Goal: Information Seeking & Learning: Learn about a topic

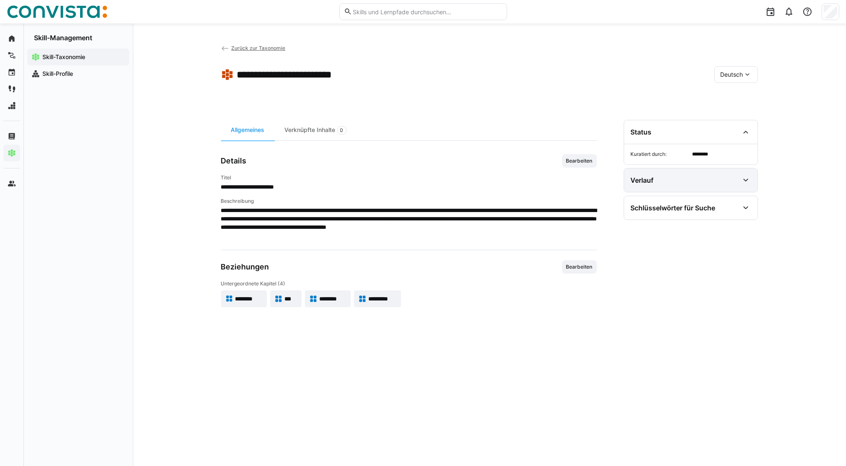
click at [742, 183] on eds-icon at bounding box center [745, 180] width 10 height 10
click at [254, 48] on span "Zurück zur Taxonomie" at bounding box center [258, 48] width 54 height 6
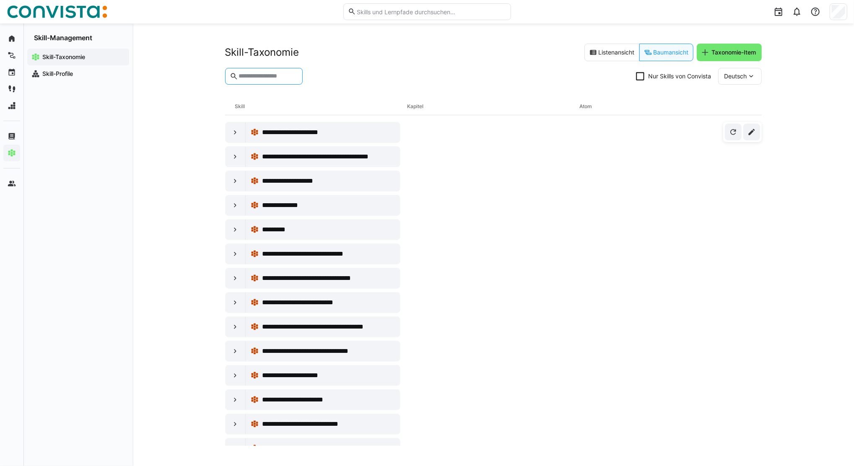
click at [268, 79] on input "text" at bounding box center [268, 77] width 60 height 8
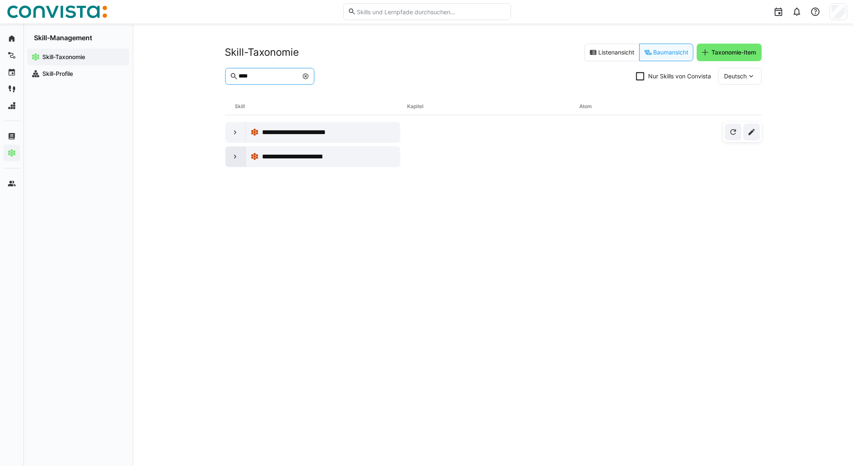
type input "****"
click at [238, 159] on eds-icon at bounding box center [235, 157] width 8 height 8
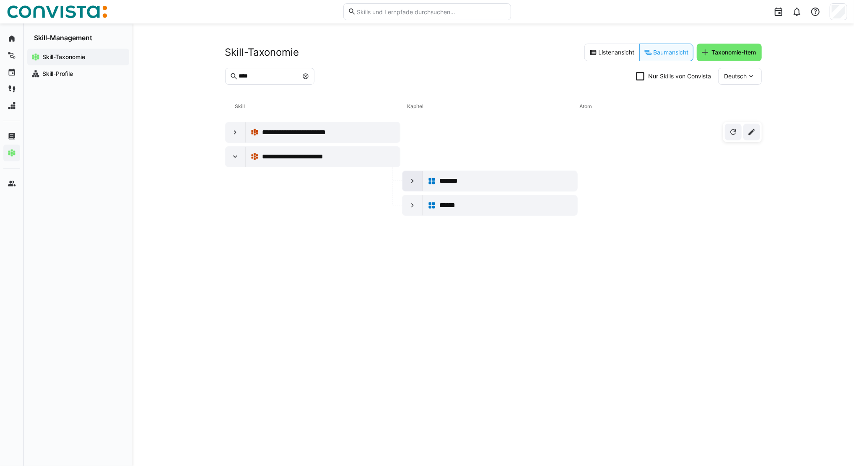
click at [411, 182] on eds-icon at bounding box center [412, 181] width 8 height 8
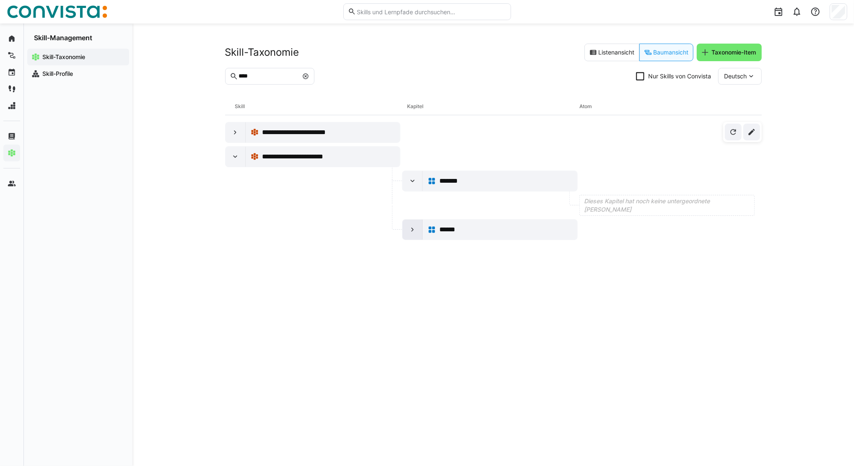
click at [411, 230] on eds-icon at bounding box center [412, 230] width 8 height 8
click at [231, 133] on eds-icon at bounding box center [235, 132] width 8 height 8
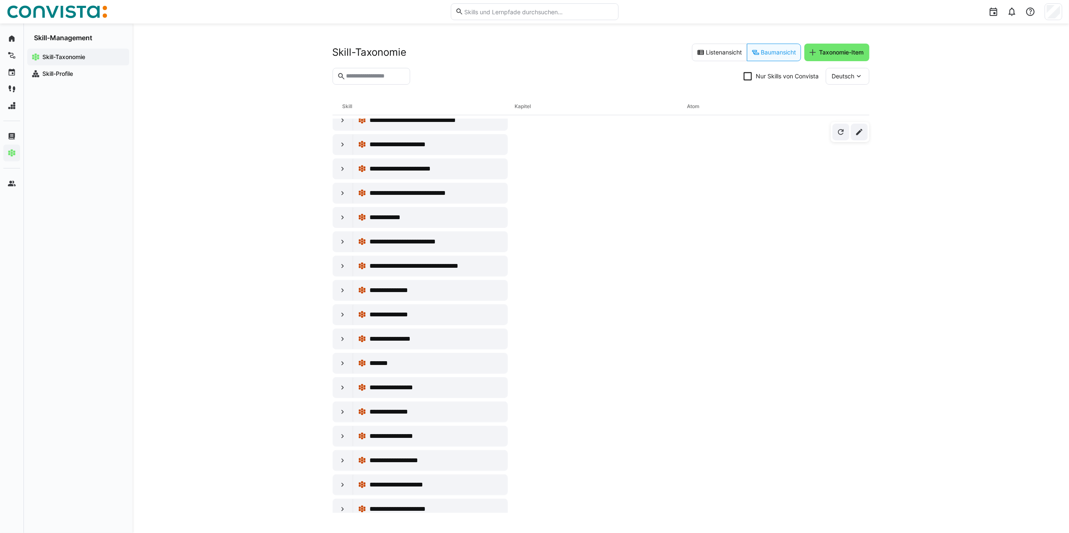
scroll to position [279, 0]
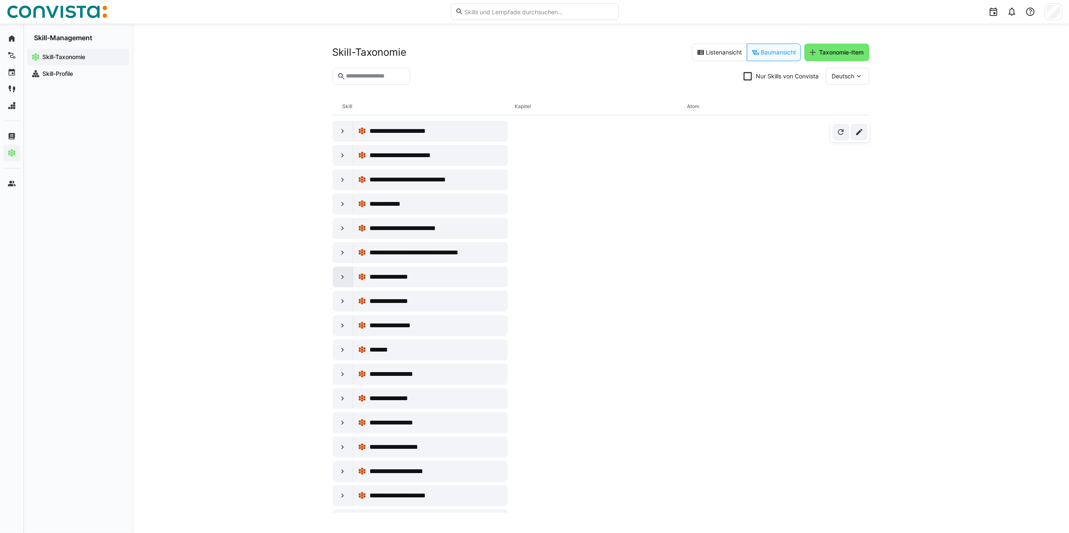
click at [349, 282] on div at bounding box center [343, 277] width 20 height 20
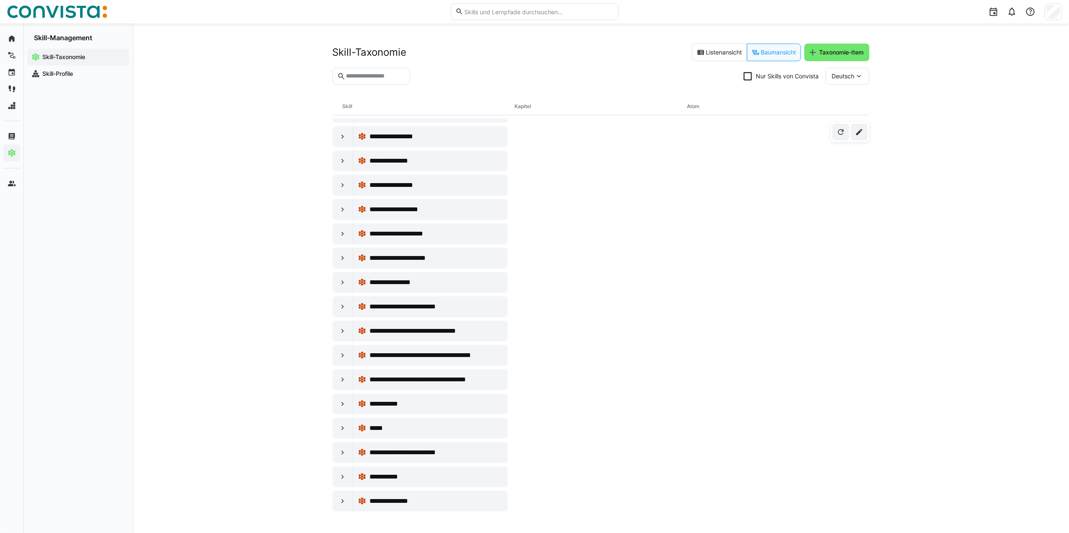
scroll to position [615, 0]
click at [342, 262] on eds-icon at bounding box center [342, 258] width 8 height 8
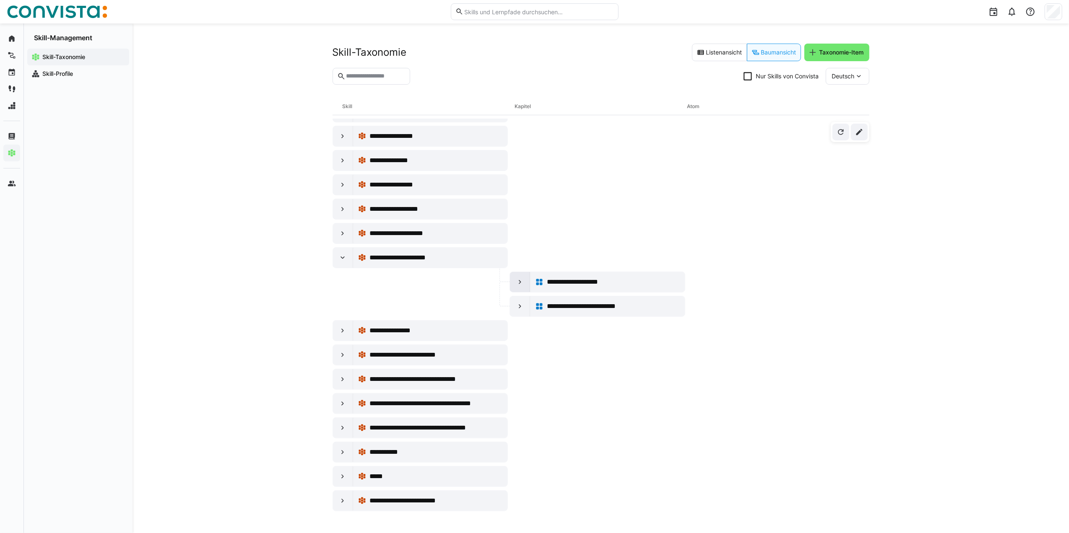
click at [514, 288] on div at bounding box center [520, 282] width 20 height 20
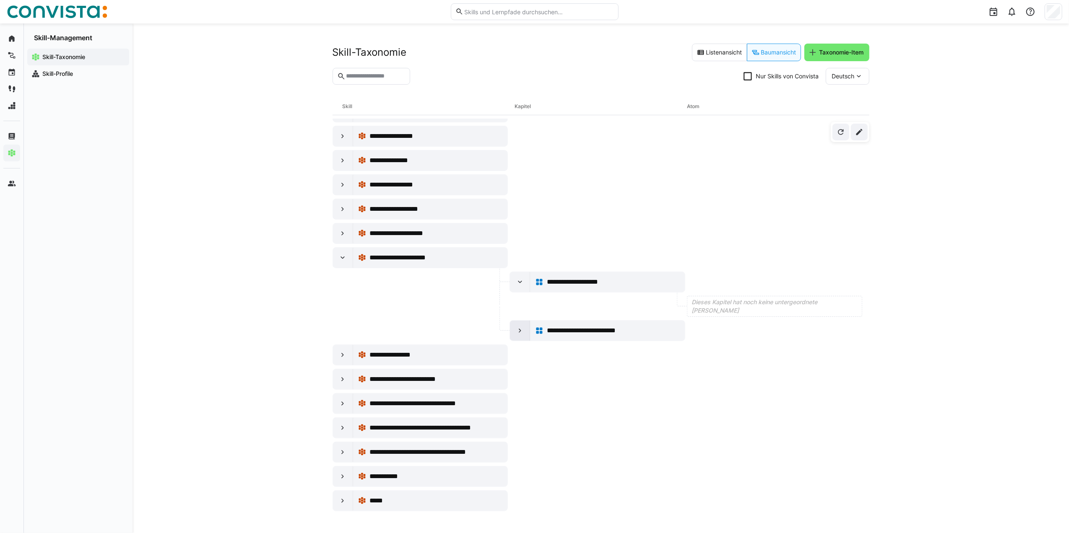
click at [524, 341] on div at bounding box center [520, 331] width 20 height 20
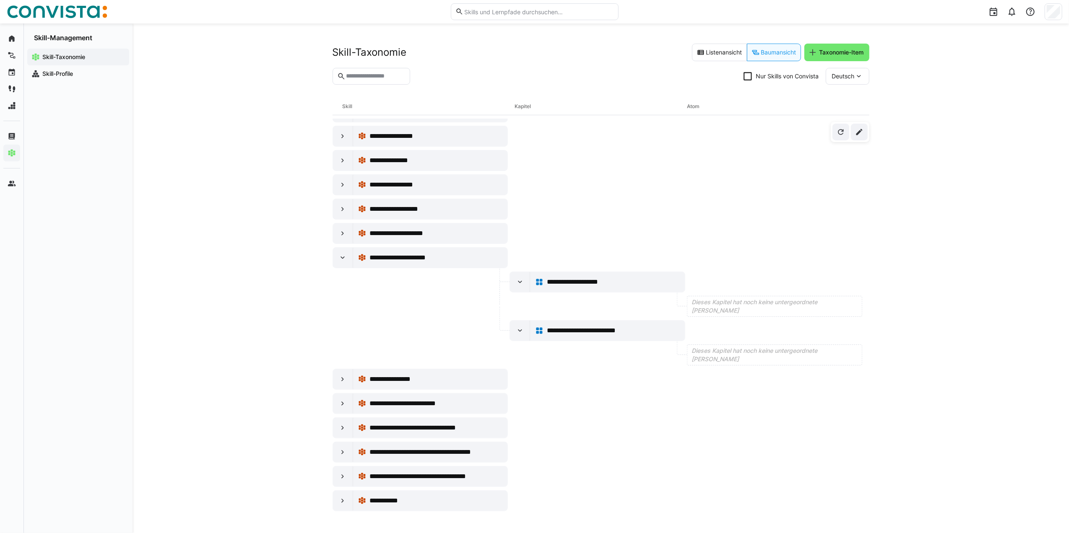
click at [264, 328] on div "**********" at bounding box center [600, 278] width 936 height 510
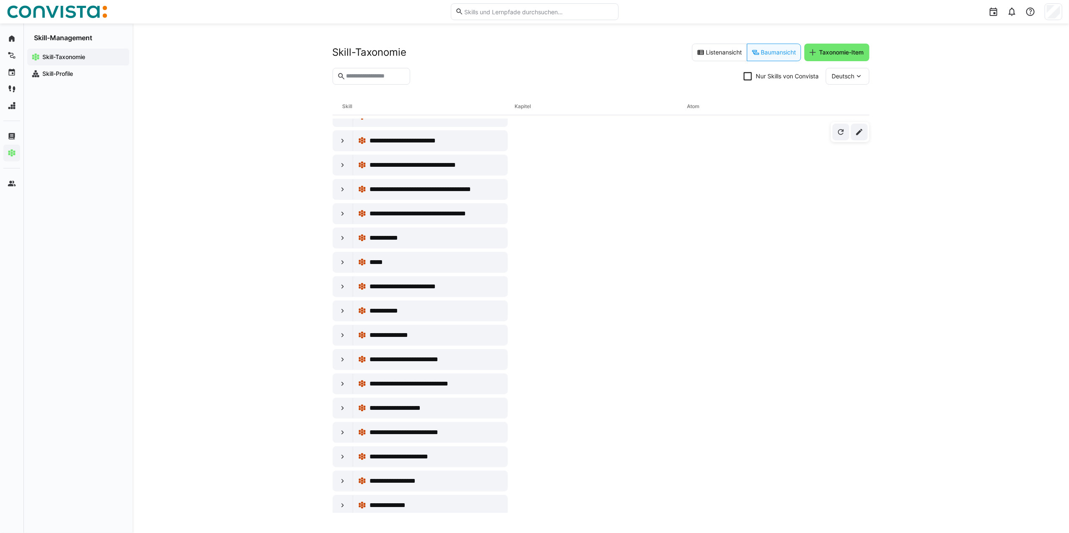
scroll to position [894, 0]
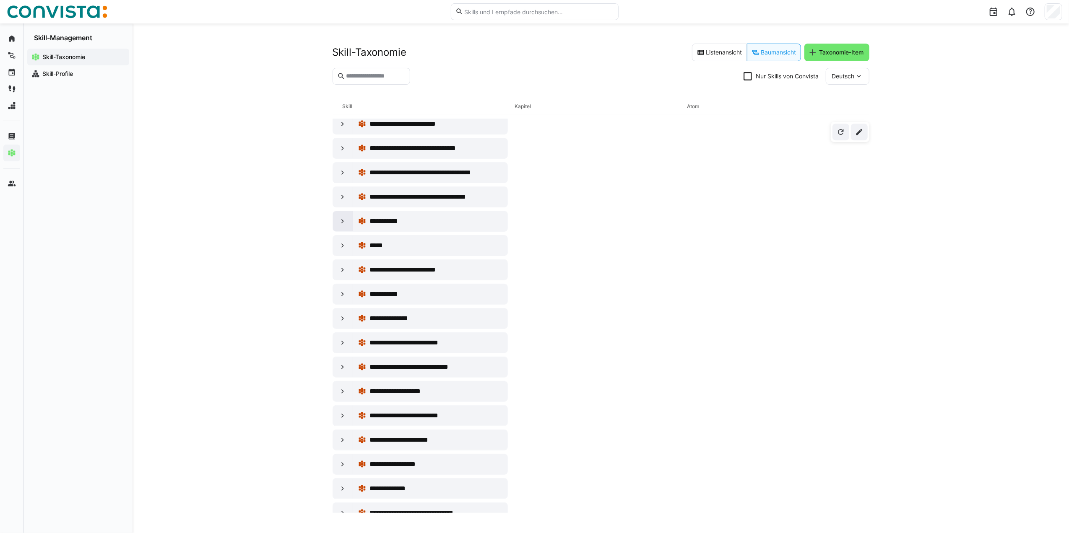
click at [340, 226] on eds-icon at bounding box center [342, 221] width 8 height 8
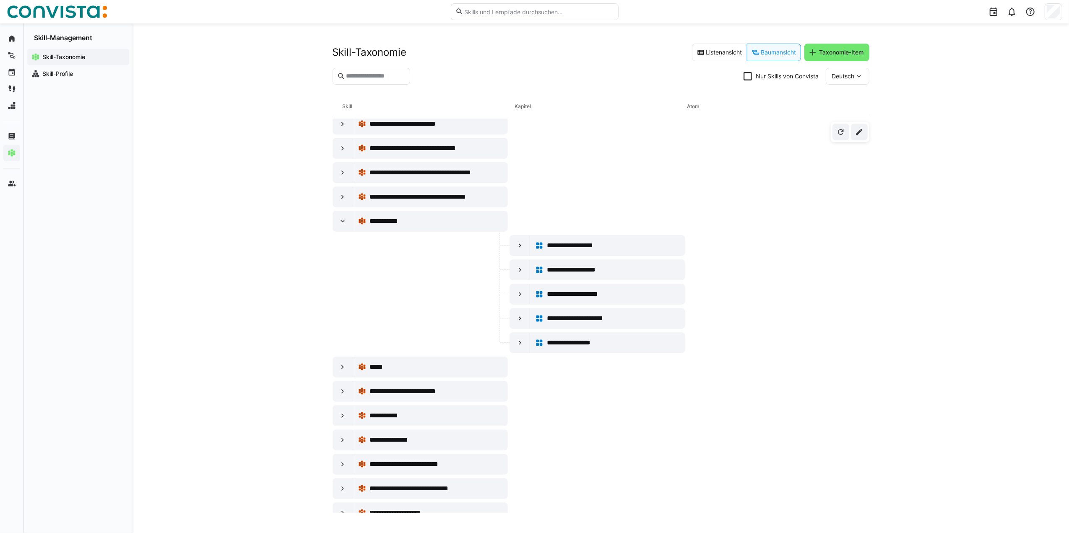
click at [345, 305] on div at bounding box center [420, 294] width 176 height 21
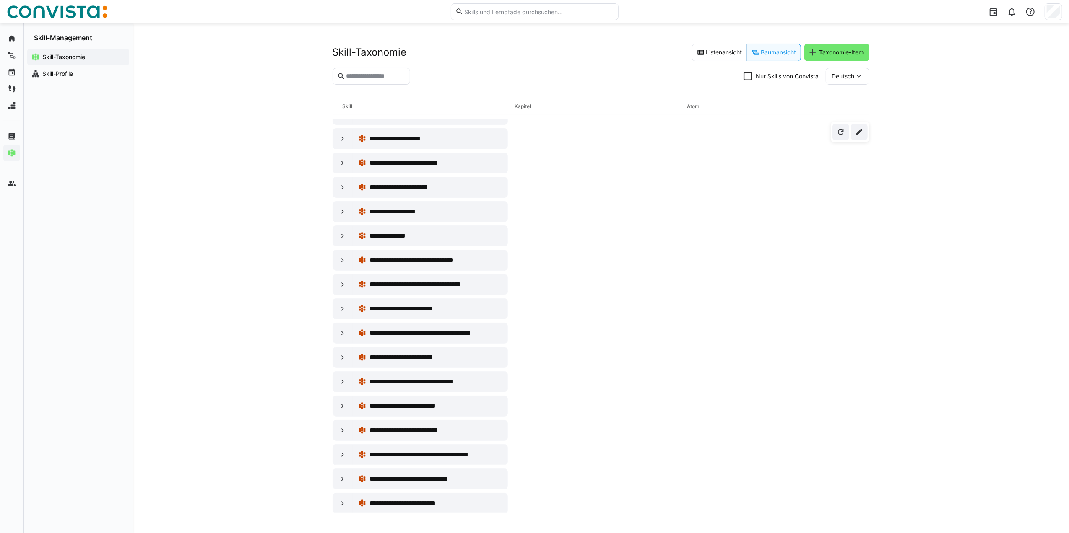
scroll to position [1285, 0]
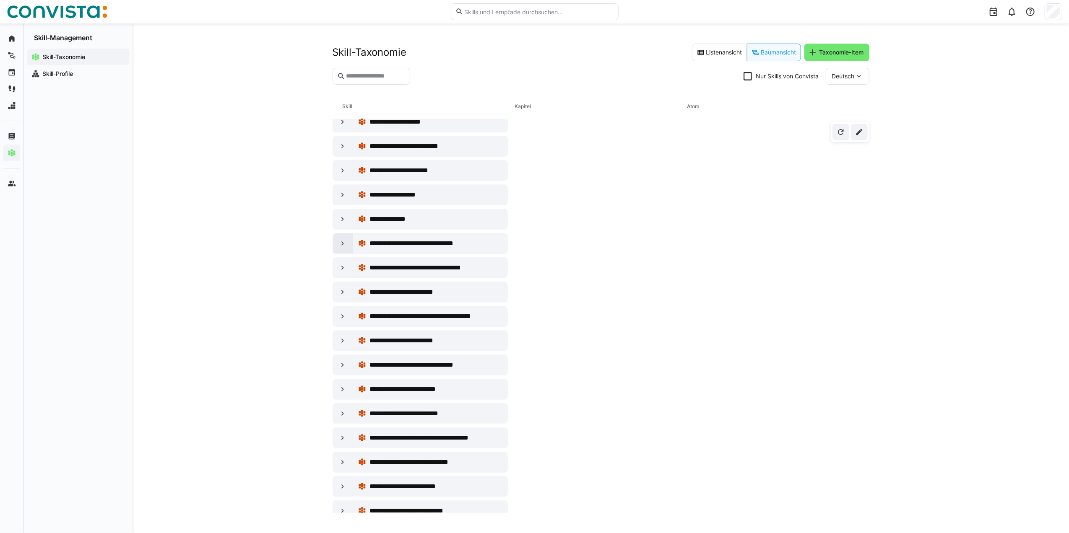
click at [336, 254] on div at bounding box center [343, 244] width 20 height 20
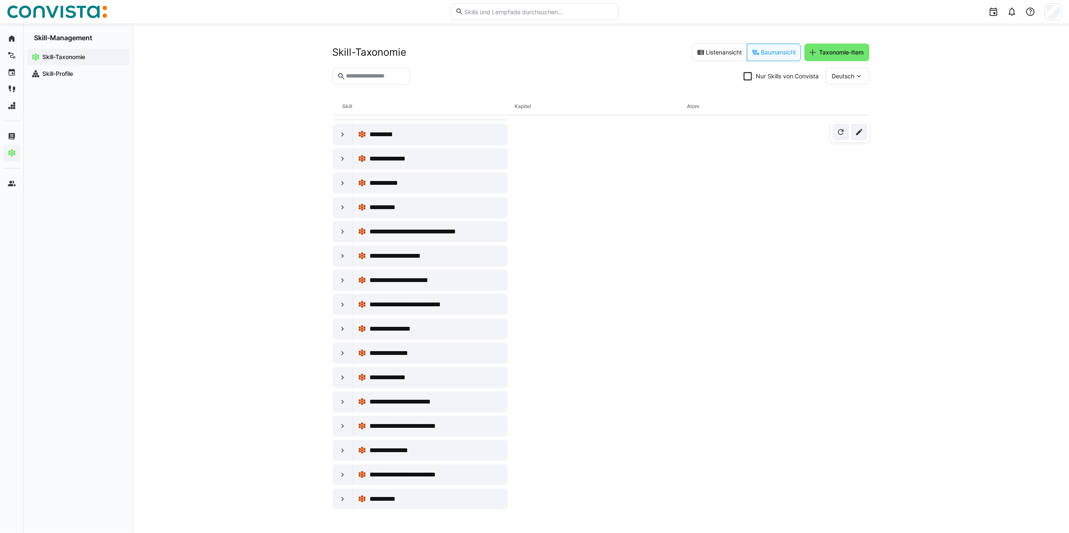
scroll to position [5374, 0]
click at [335, 496] on div at bounding box center [343, 499] width 20 height 20
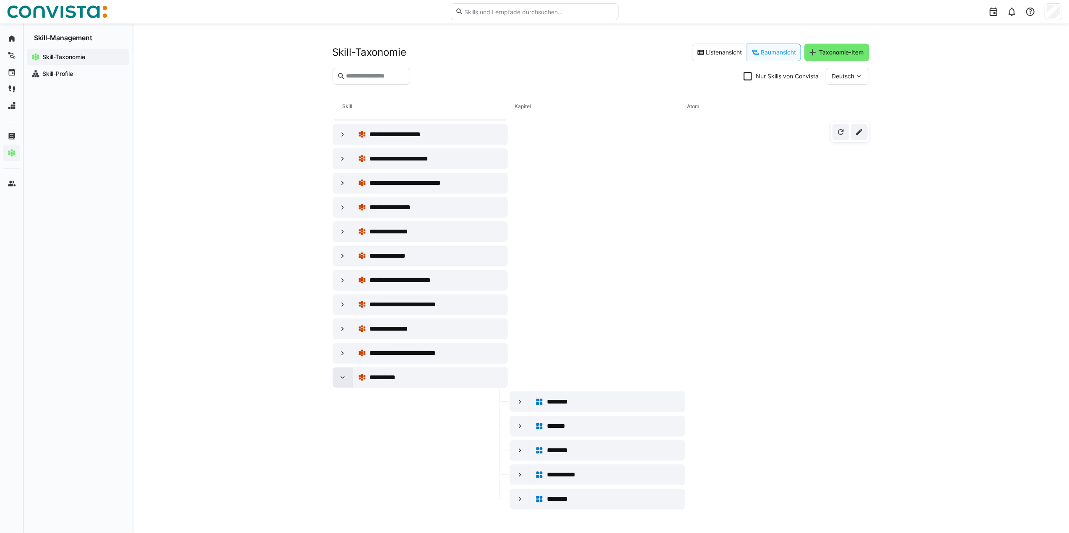
scroll to position [5498, 0]
click at [345, 353] on eds-icon at bounding box center [342, 353] width 8 height 8
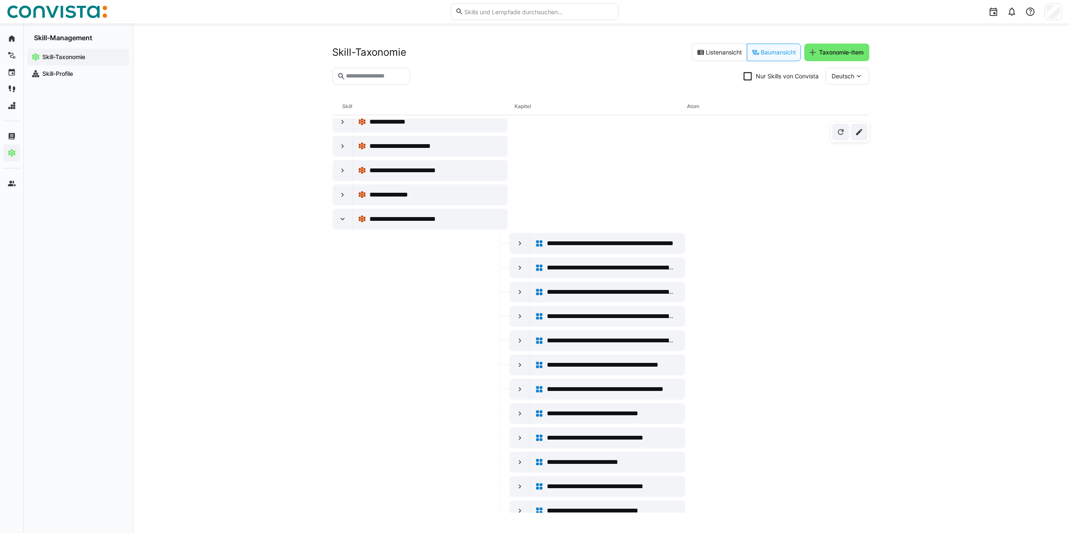
scroll to position [5565, 0]
click at [336, 230] on div at bounding box center [343, 220] width 20 height 20
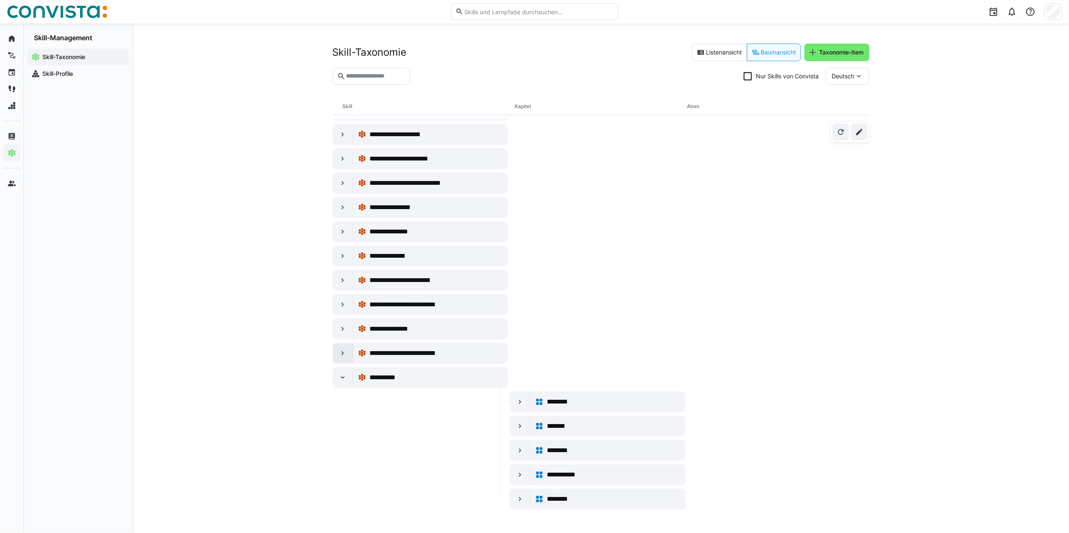
scroll to position [5498, 0]
click at [344, 377] on eds-icon at bounding box center [342, 378] width 8 height 8
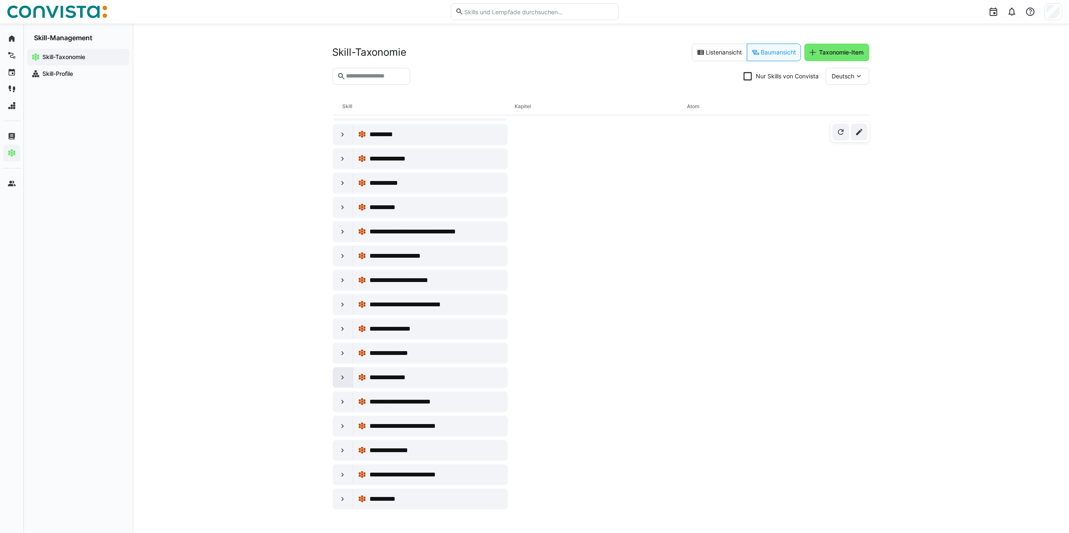
click at [336, 378] on div at bounding box center [343, 378] width 20 height 20
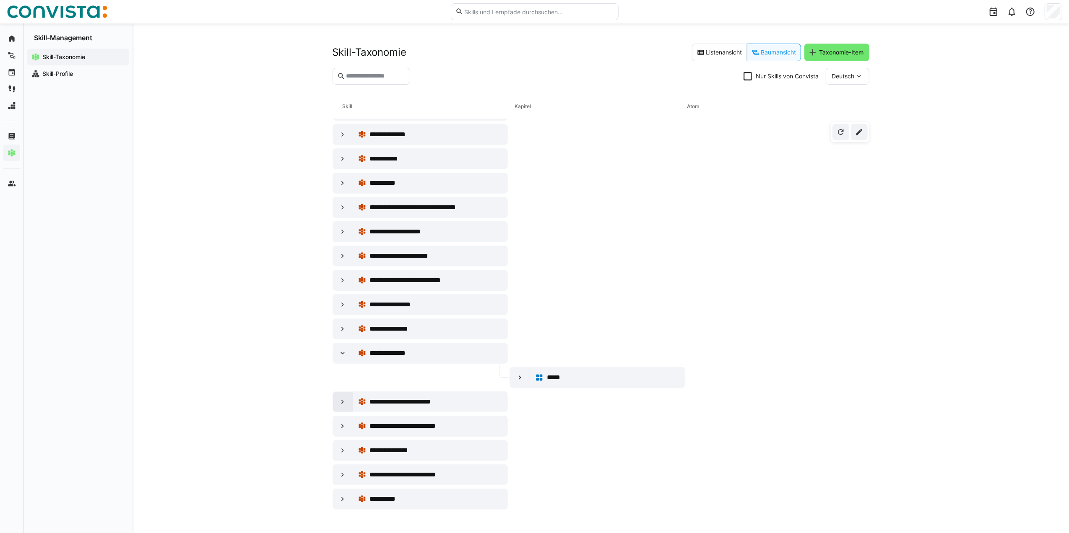
click at [343, 402] on eds-icon at bounding box center [342, 402] width 8 height 8
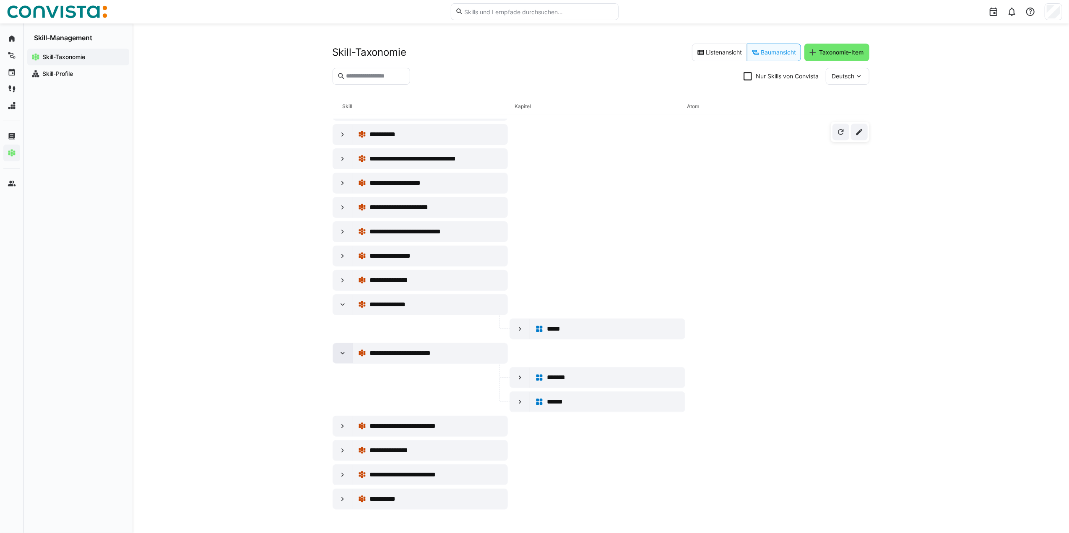
scroll to position [5448, 0]
click at [344, 276] on eds-icon at bounding box center [342, 280] width 8 height 8
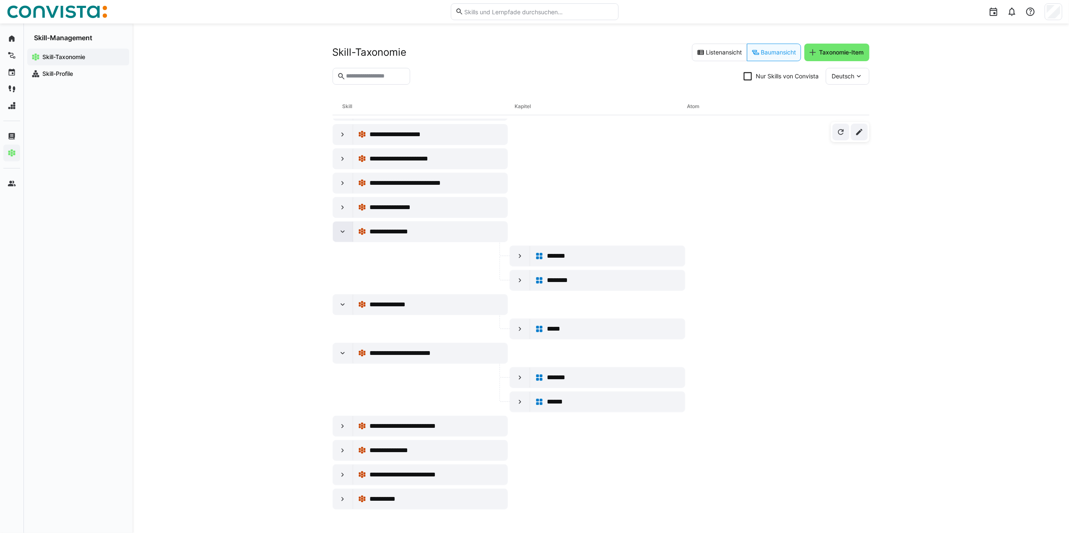
scroll to position [5498, 0]
click at [341, 180] on eds-icon at bounding box center [342, 183] width 8 height 8
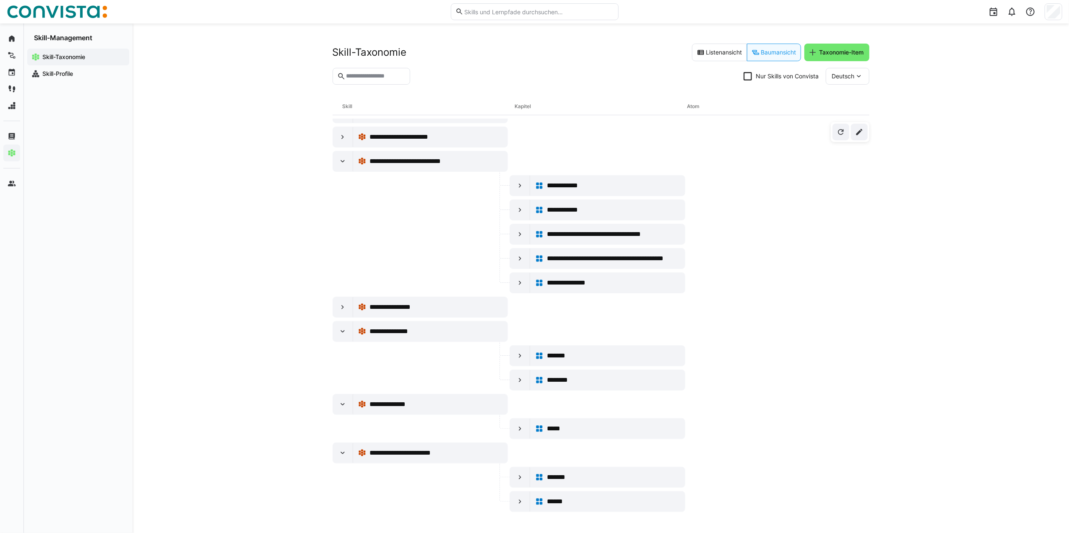
scroll to position [5453, 0]
click at [341, 117] on eds-icon at bounding box center [342, 113] width 8 height 8
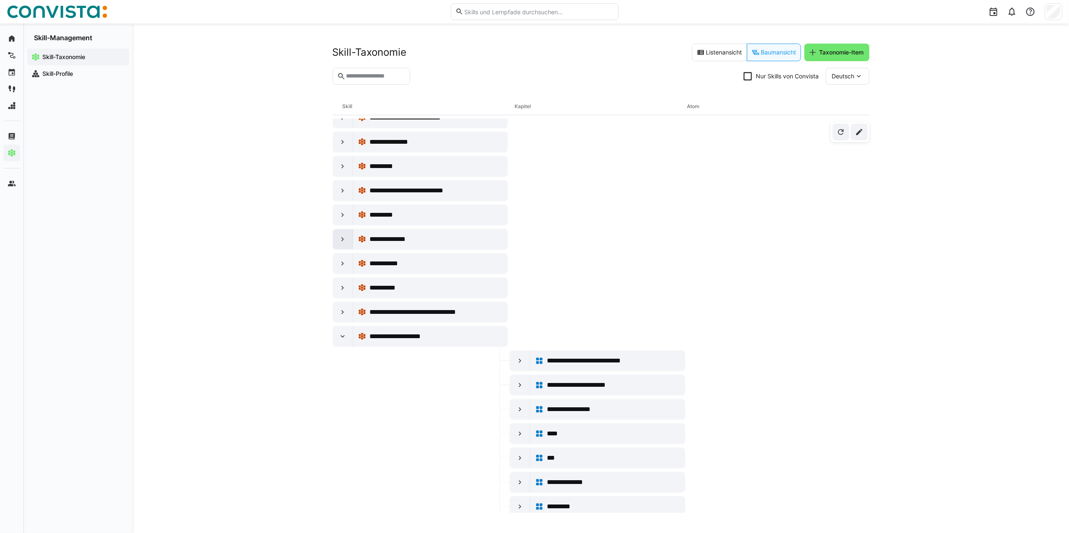
scroll to position [5173, 0]
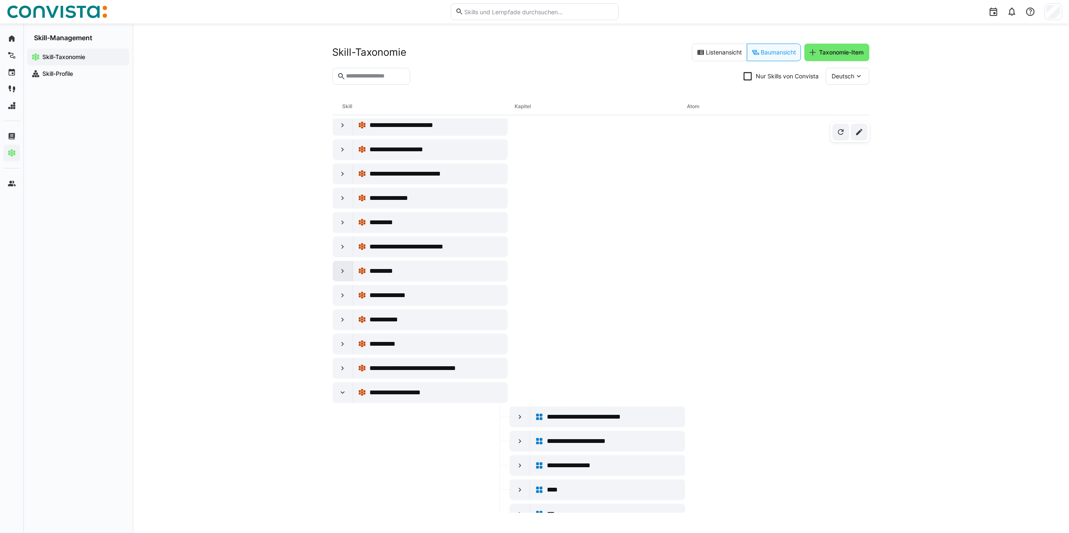
click at [338, 275] on eds-icon at bounding box center [342, 271] width 8 height 8
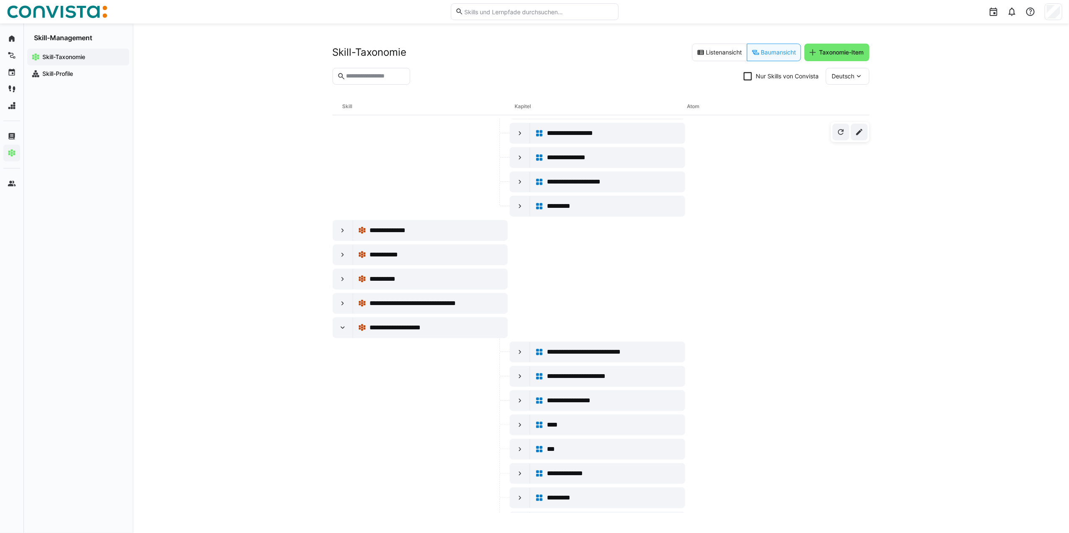
scroll to position [5508, 0]
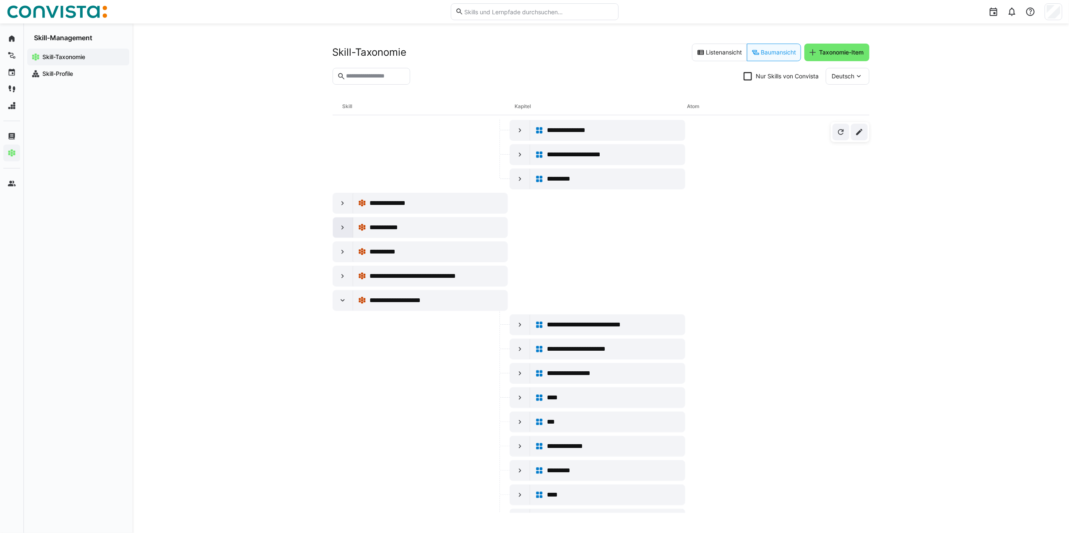
click at [344, 232] on eds-icon at bounding box center [342, 227] width 8 height 8
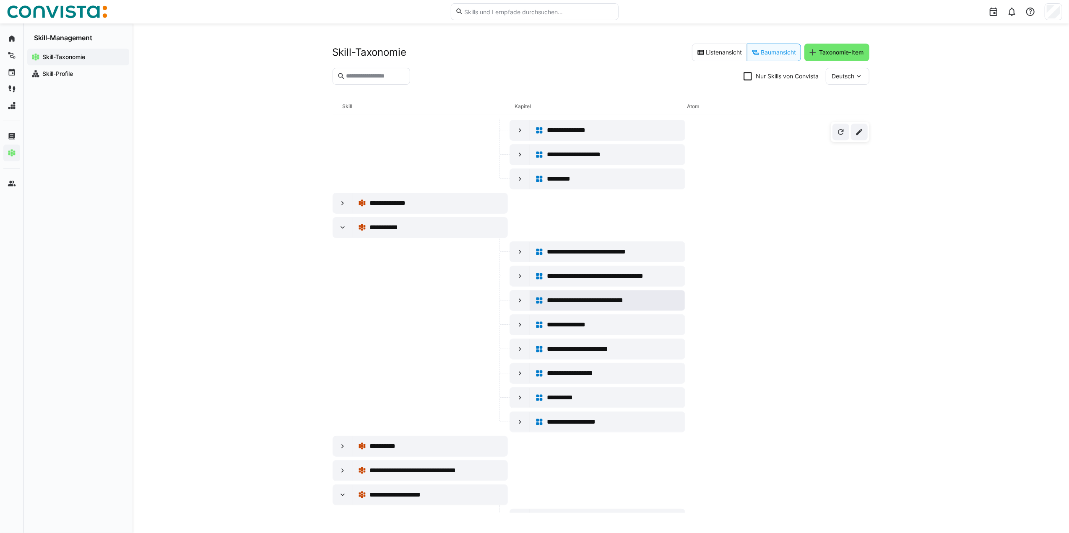
click at [568, 306] on span "**********" at bounding box center [598, 301] width 102 height 10
click at [516, 305] on eds-icon at bounding box center [520, 300] width 8 height 8
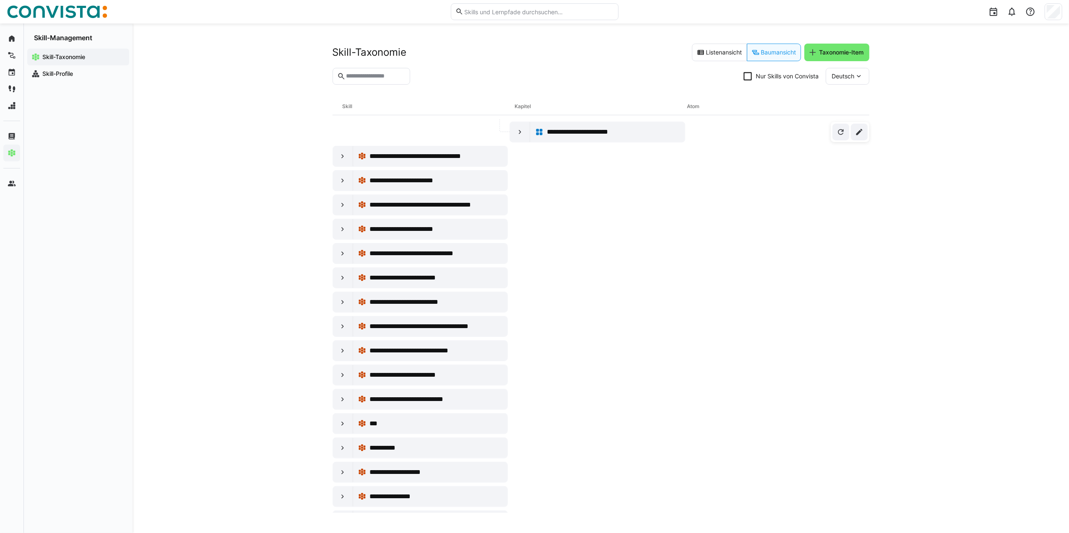
scroll to position [1204, 0]
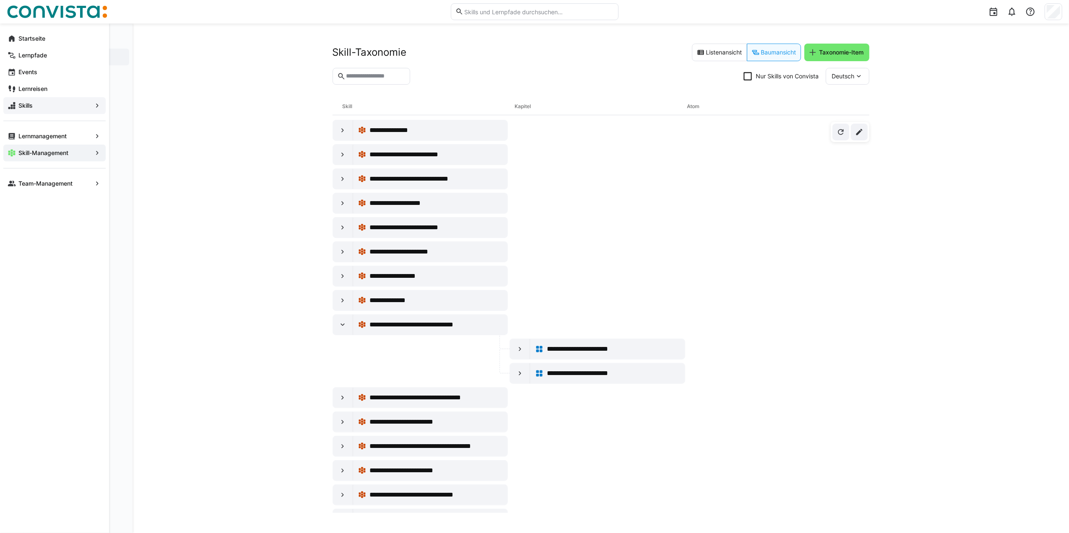
click at [0, 0] on app-navigation-label "Skills" at bounding box center [0, 0] width 0 height 0
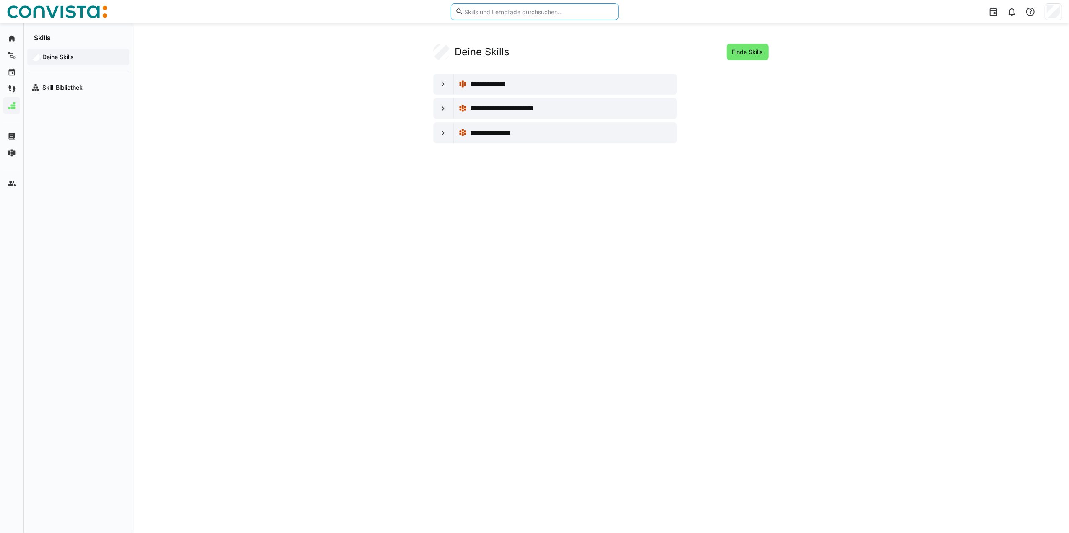
click at [535, 10] on input "text" at bounding box center [538, 12] width 150 height 8
type input "UX"
click at [575, 46] on link "Skill-Bibliothek" at bounding box center [578, 47] width 36 height 6
click at [120, 86] on span "Skill-Bibliothek" at bounding box center [83, 87] width 84 height 8
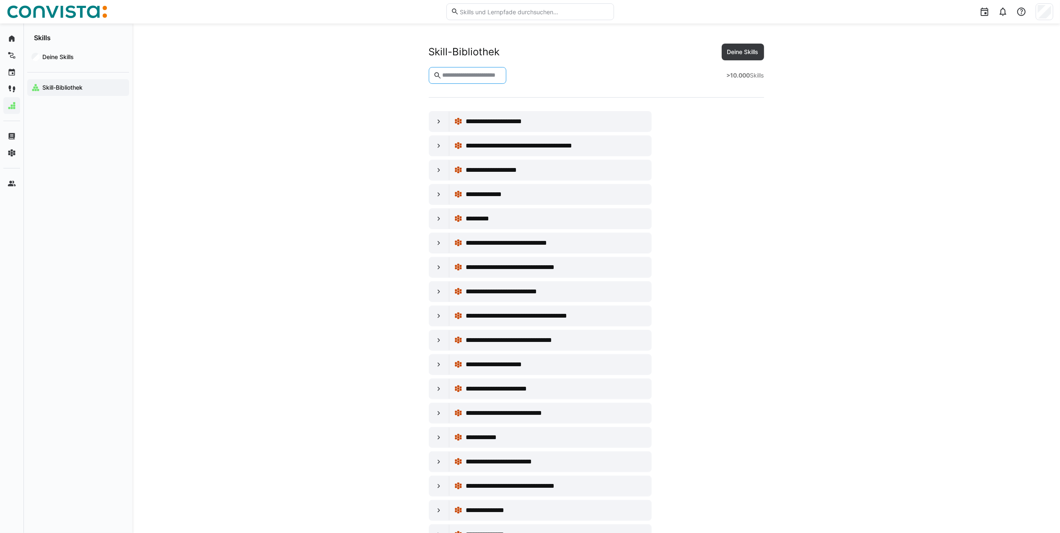
click at [502, 77] on input "text" at bounding box center [471, 76] width 60 height 8
type input "**"
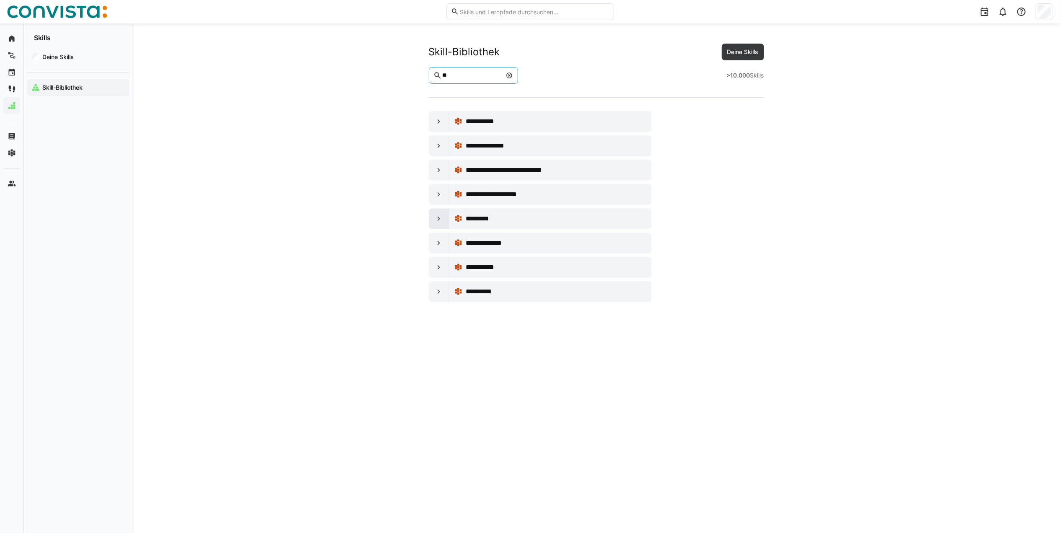
click at [438, 222] on eds-icon at bounding box center [439, 219] width 8 height 8
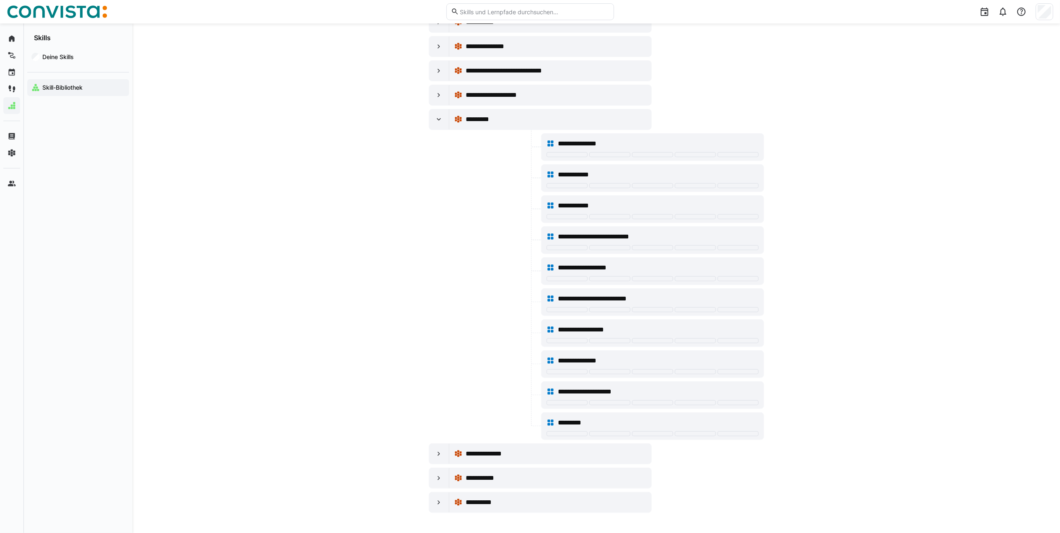
scroll to position [105, 0]
click at [437, 453] on eds-icon at bounding box center [439, 454] width 8 height 8
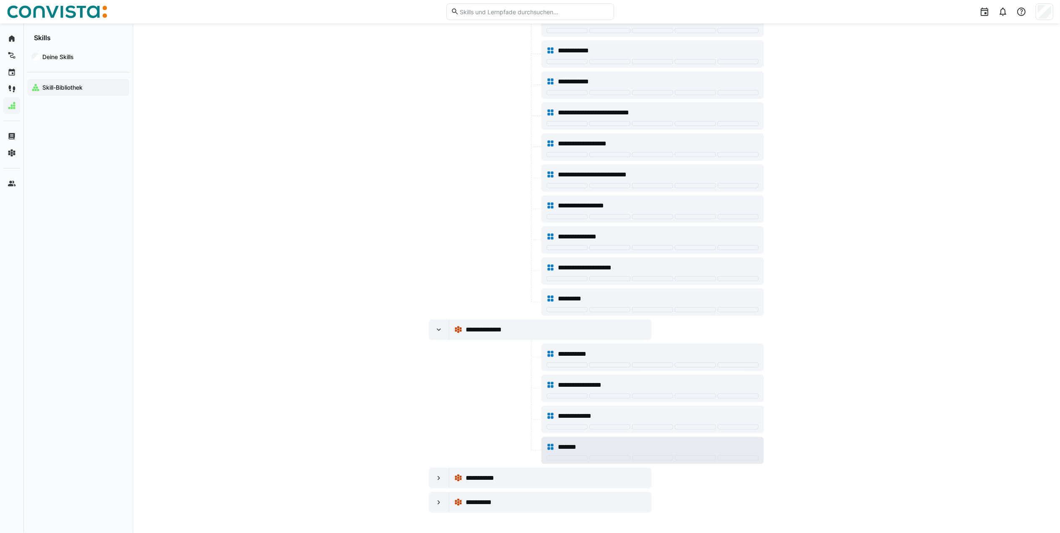
scroll to position [230, 0]
click at [436, 481] on eds-icon at bounding box center [439, 478] width 8 height 8
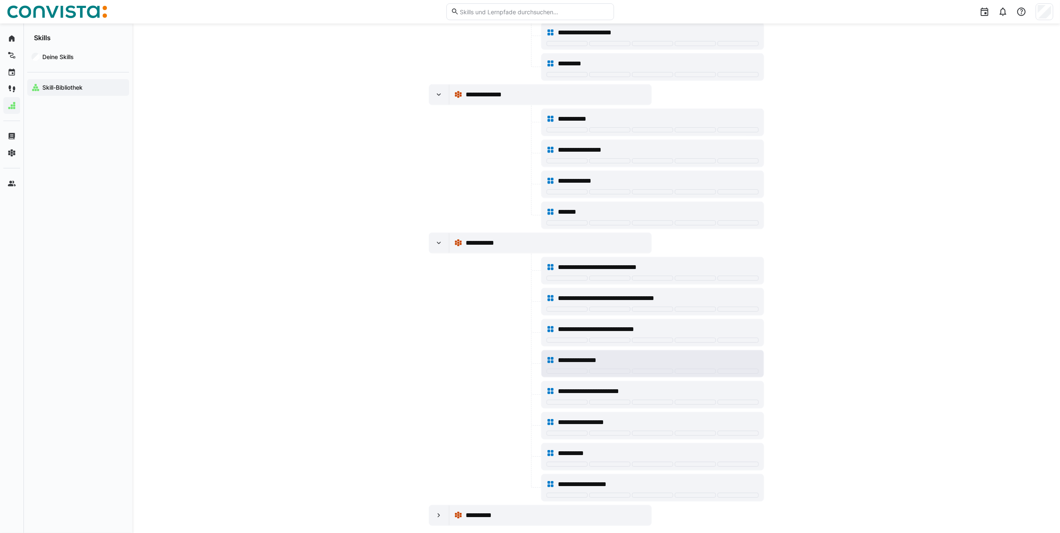
scroll to position [478, 0]
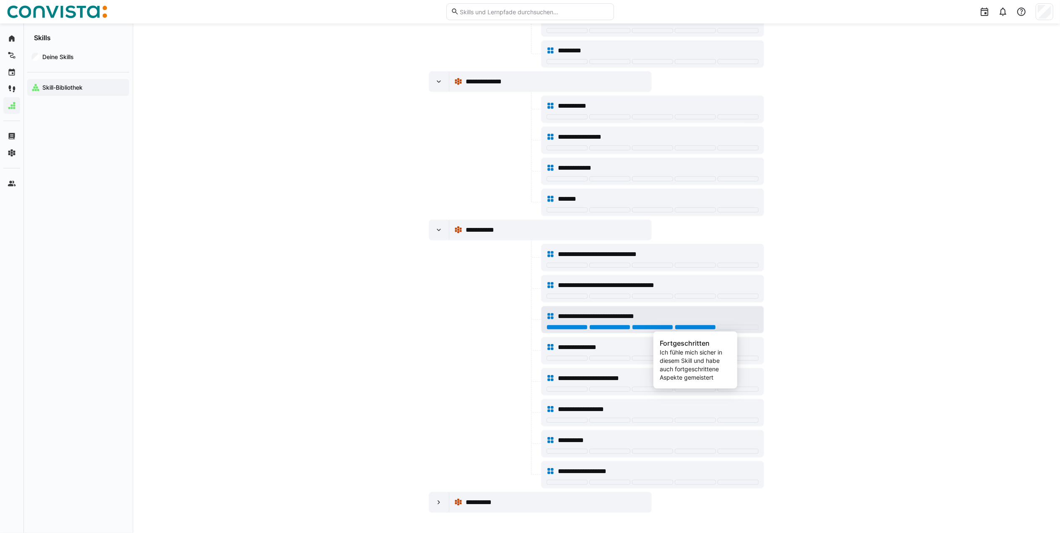
click at [706, 325] on div at bounding box center [695, 327] width 41 height 5
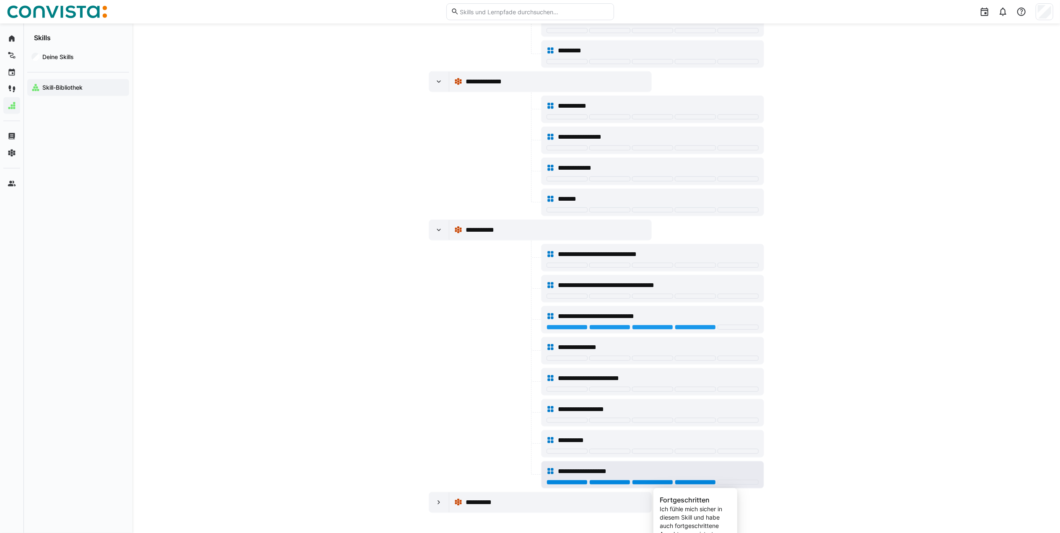
click at [709, 485] on div at bounding box center [695, 482] width 41 height 5
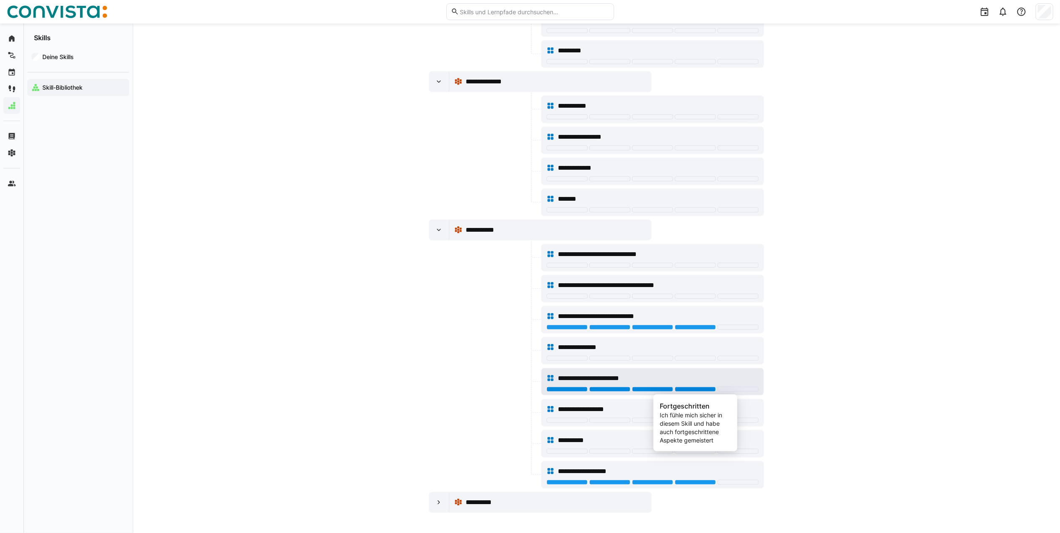
click at [694, 390] on div at bounding box center [695, 389] width 41 height 5
click at [572, 440] on span "**********" at bounding box center [576, 441] width 36 height 10
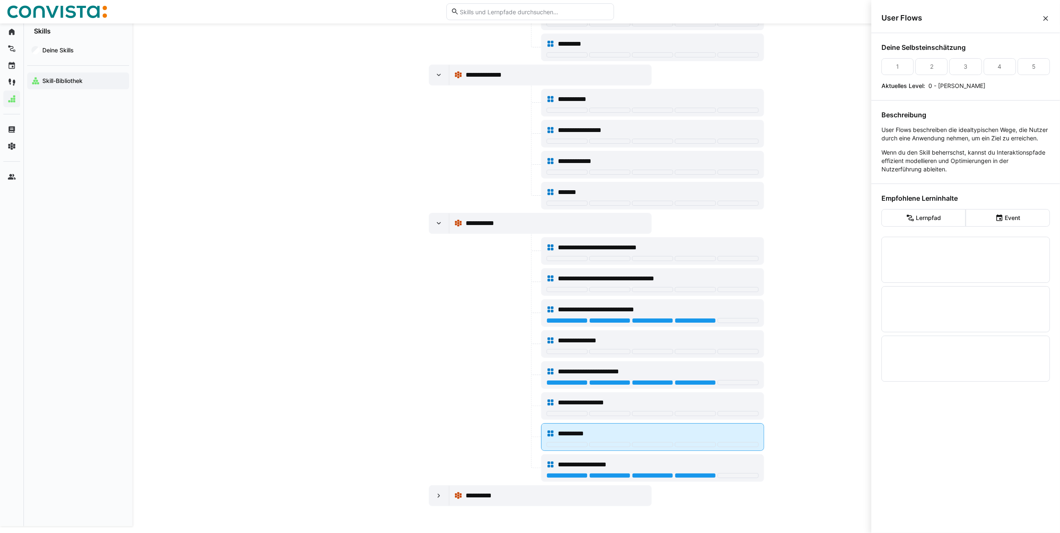
scroll to position [0, 0]
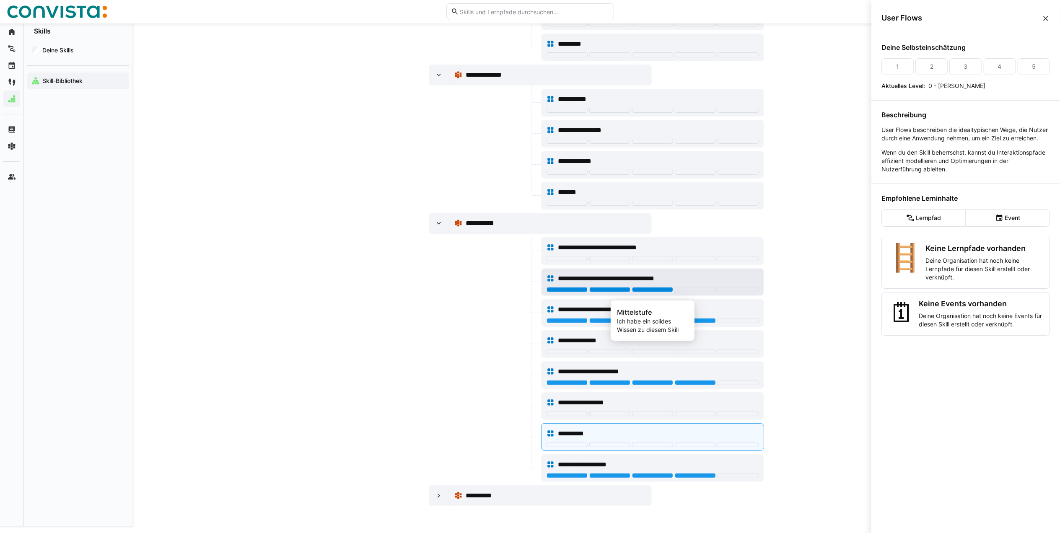
click at [648, 292] on div at bounding box center [652, 289] width 41 height 5
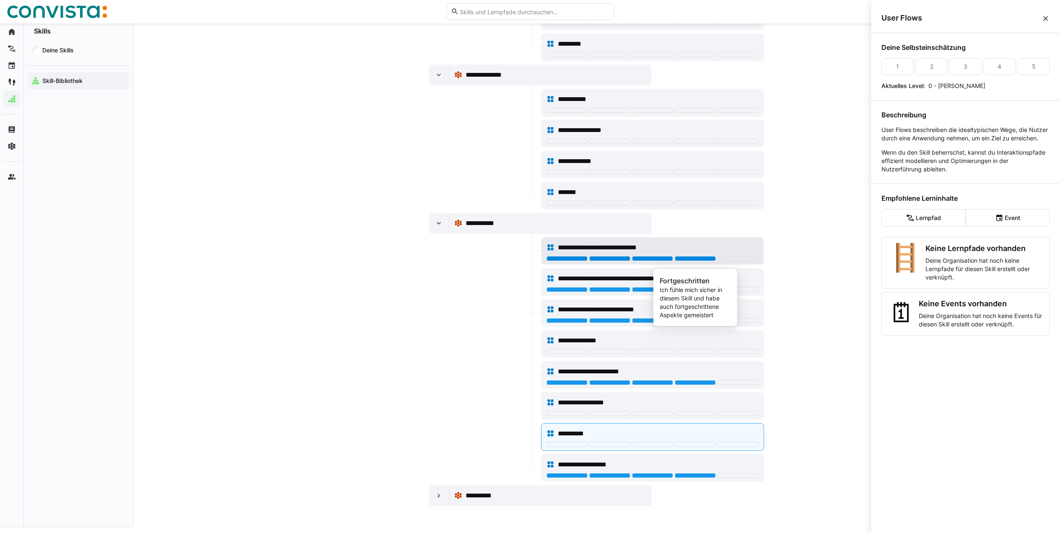
click at [703, 261] on div at bounding box center [695, 258] width 41 height 5
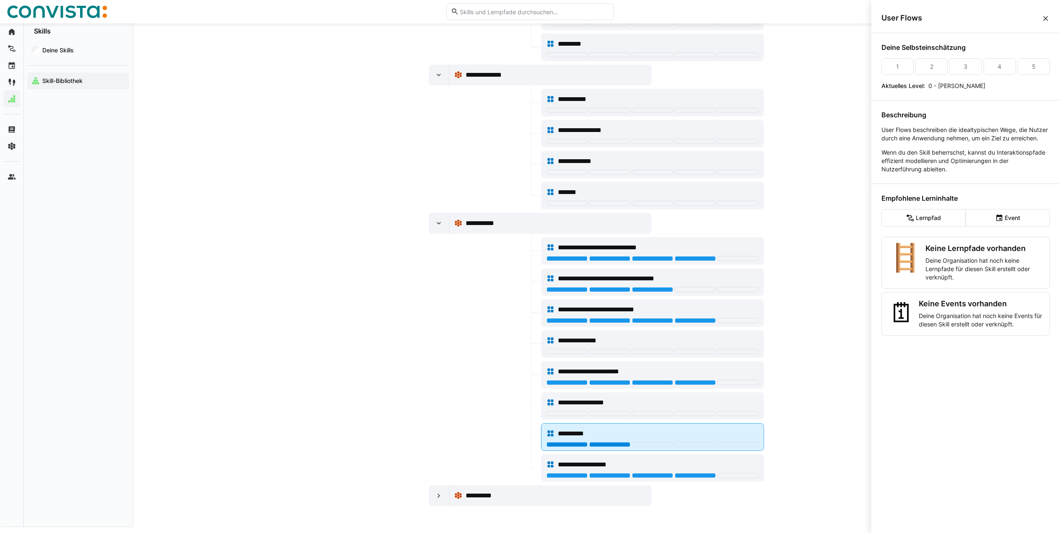
click at [608, 447] on div at bounding box center [610, 444] width 41 height 5
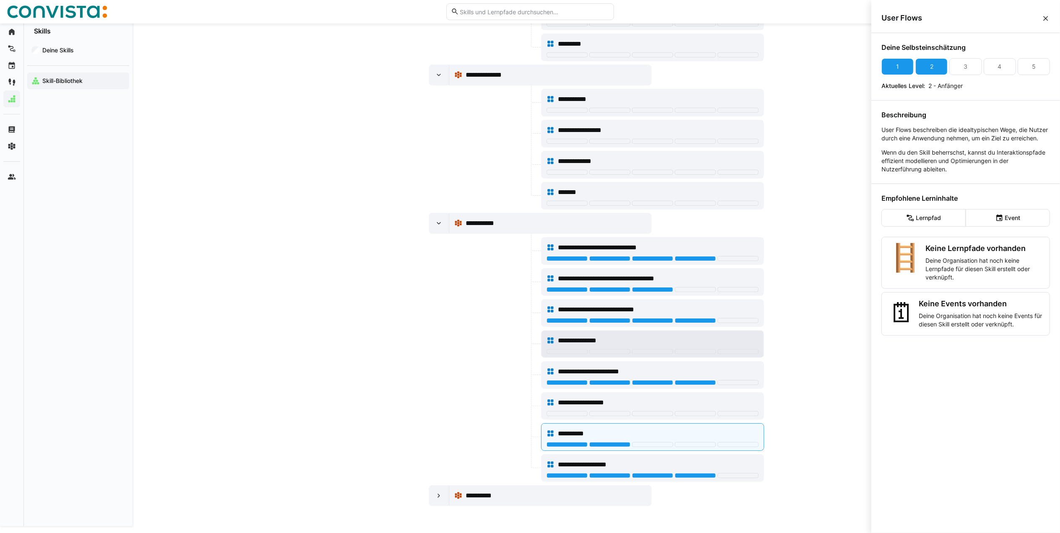
click at [573, 346] on span "**********" at bounding box center [587, 341] width 58 height 10
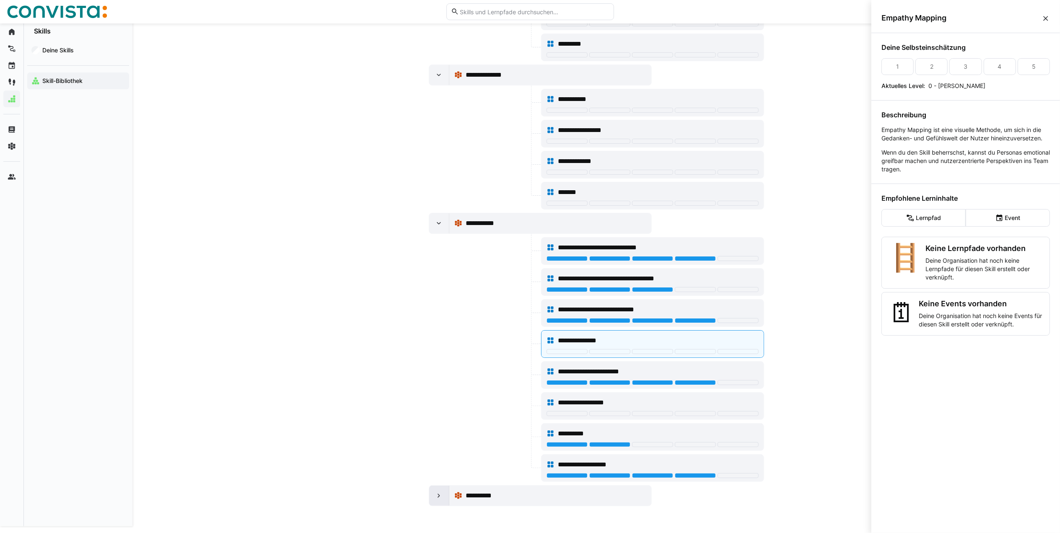
click at [438, 500] on eds-icon at bounding box center [439, 496] width 8 height 8
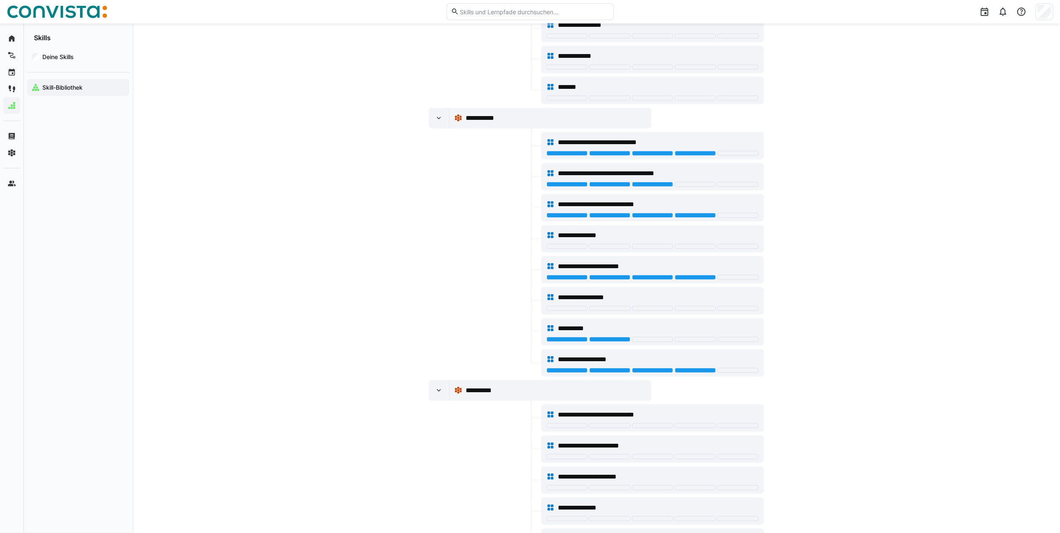
scroll to position [637, 0]
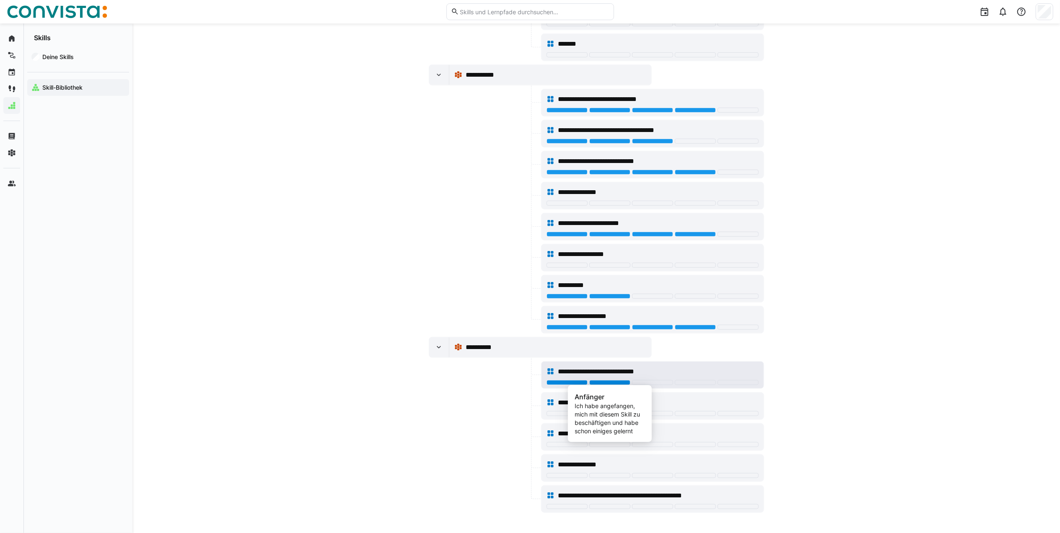
click at [622, 380] on div at bounding box center [610, 382] width 41 height 5
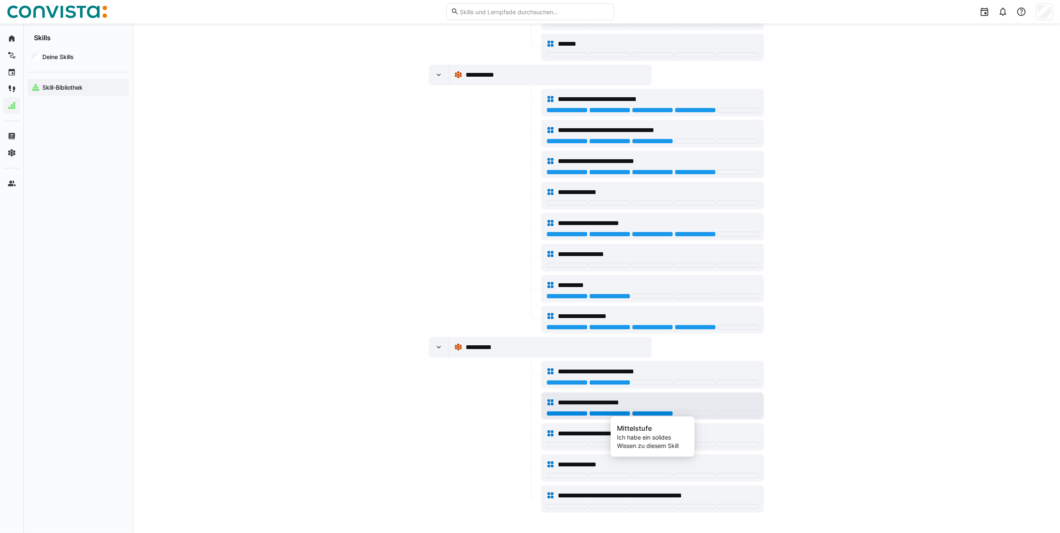
click at [668, 412] on div at bounding box center [652, 413] width 41 height 5
click at [577, 429] on span "**********" at bounding box center [595, 434] width 75 height 10
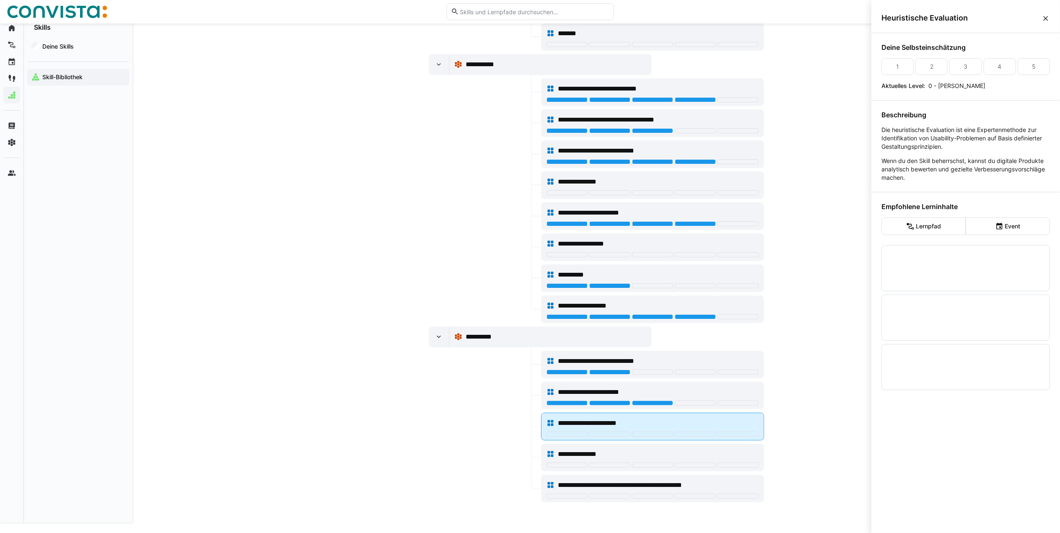
scroll to position [0, 0]
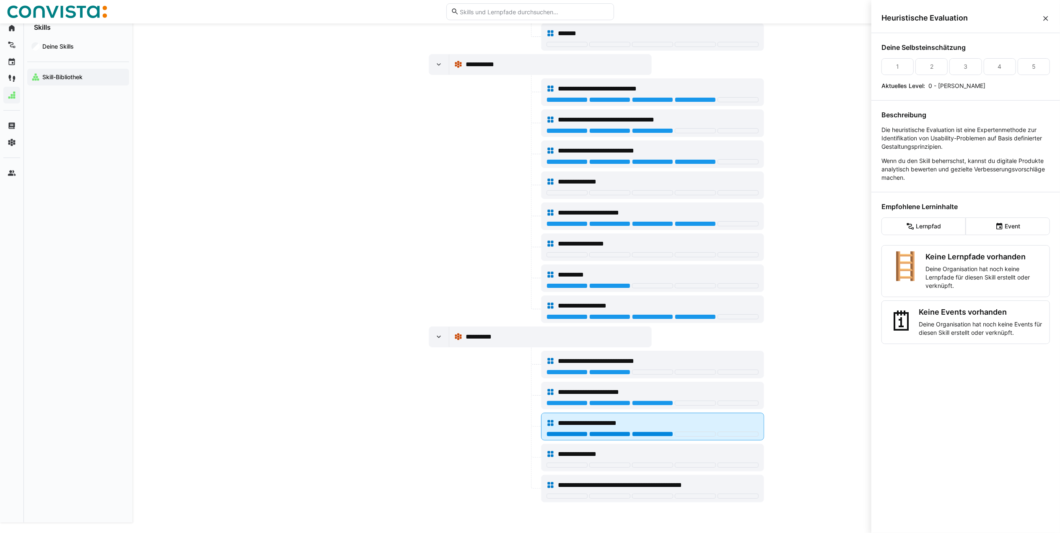
click at [640, 437] on div at bounding box center [652, 434] width 41 height 5
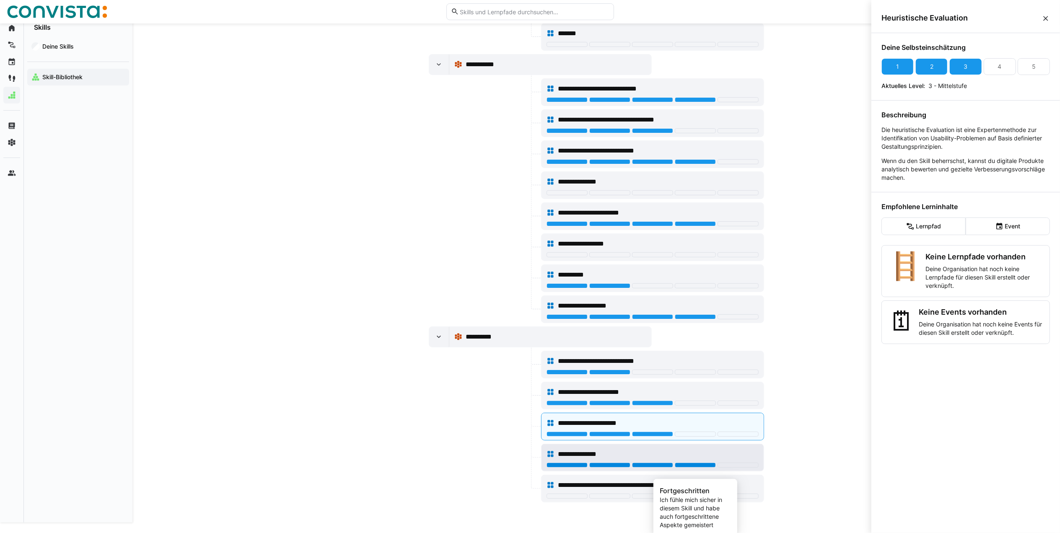
click at [680, 468] on div at bounding box center [695, 465] width 41 height 5
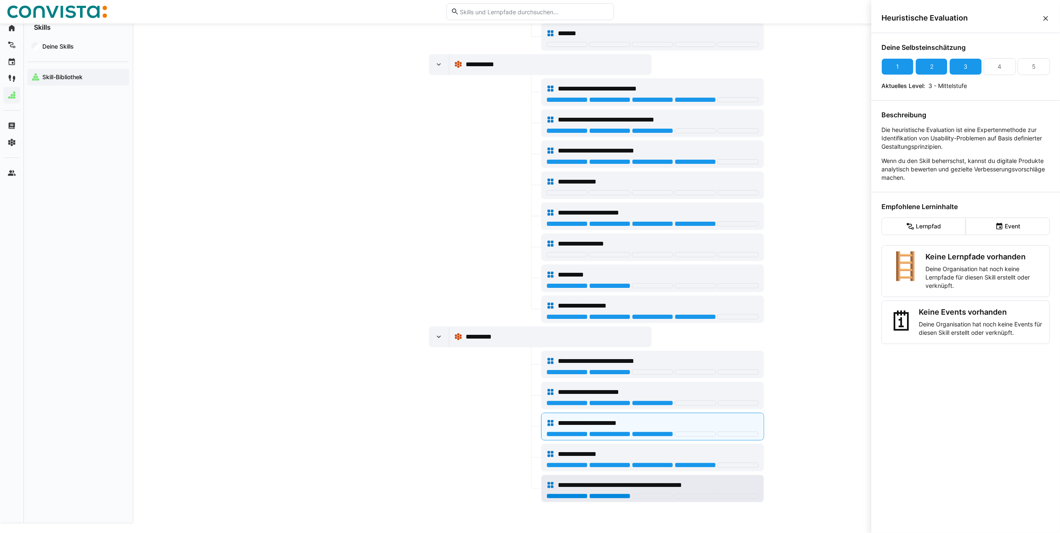
click at [611, 499] on div at bounding box center [610, 496] width 41 height 5
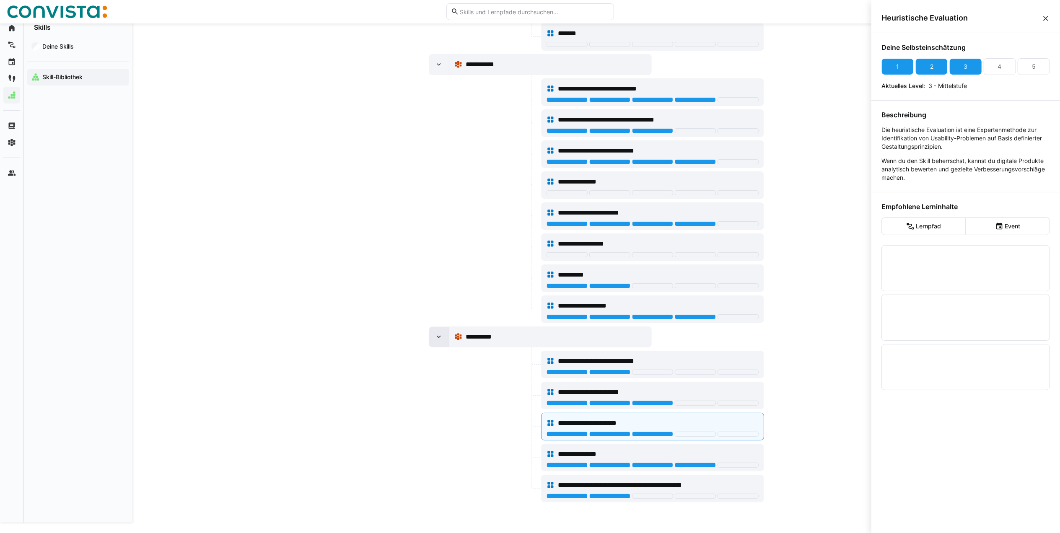
click at [442, 341] on eds-icon at bounding box center [439, 337] width 8 height 8
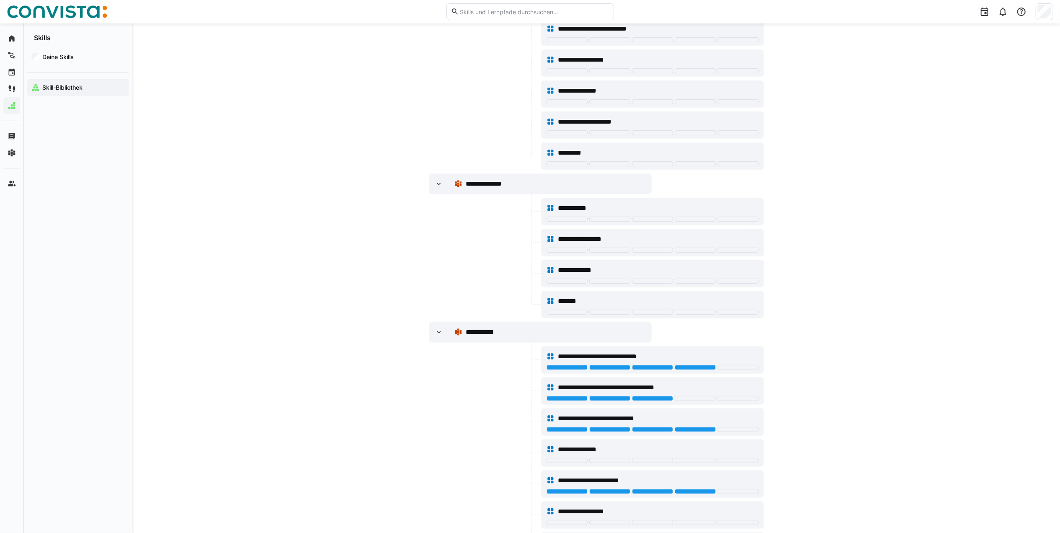
scroll to position [369, 0]
click at [577, 214] on span "**********" at bounding box center [577, 209] width 39 height 10
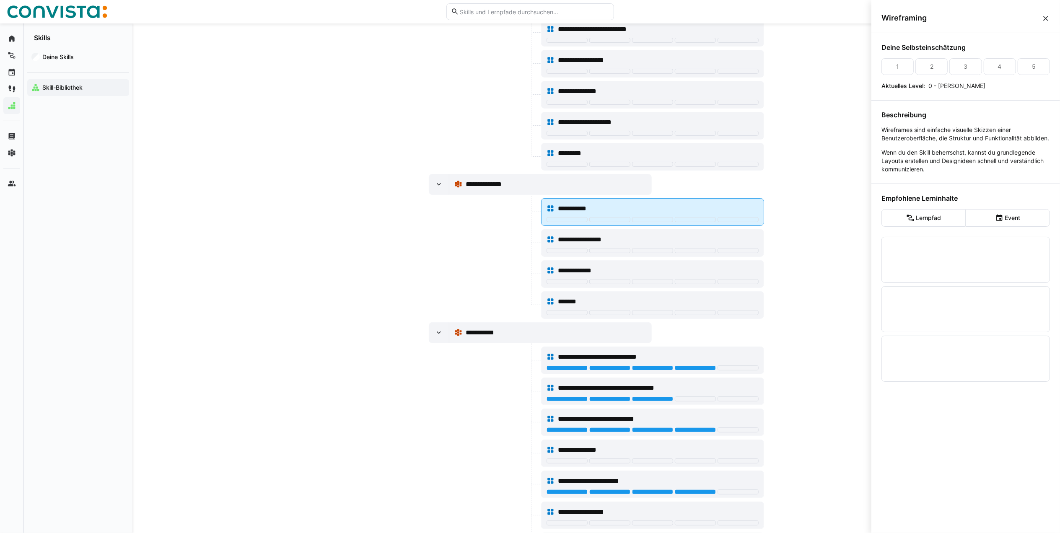
scroll to position [0, 0]
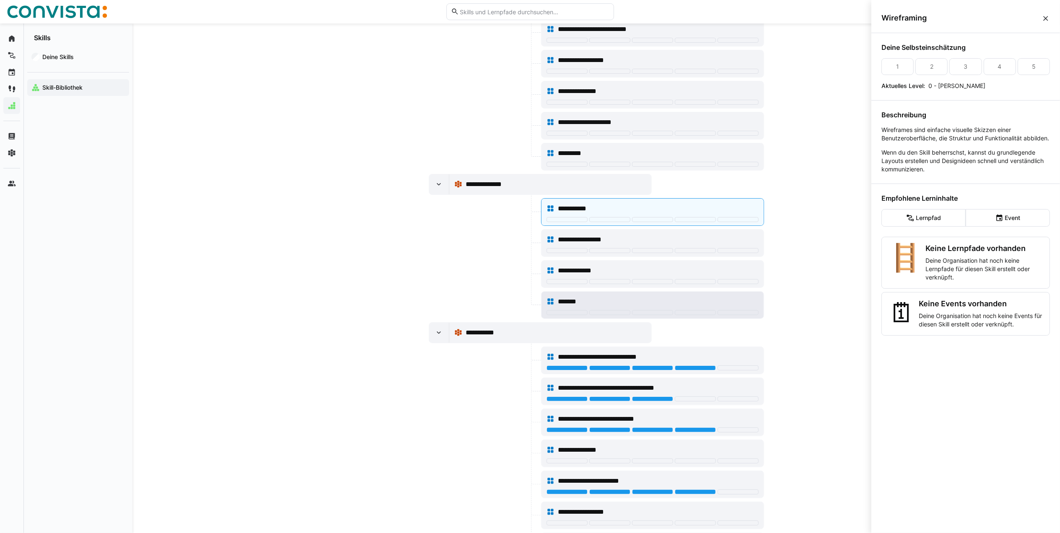
click at [579, 307] on span "*******" at bounding box center [572, 302] width 29 height 10
